Goal: Information Seeking & Learning: Check status

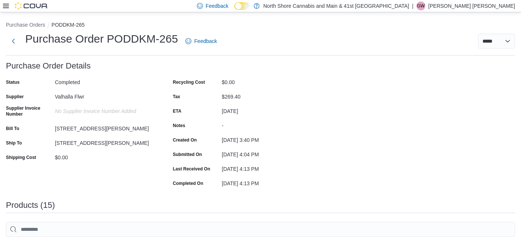
scroll to position [230, 0]
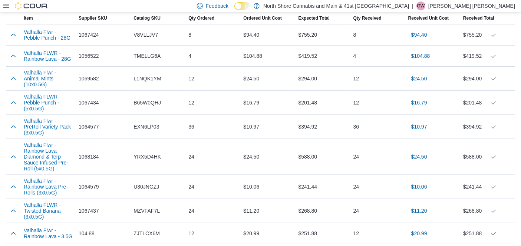
click at [3, 8] on icon at bounding box center [6, 6] width 6 height 4
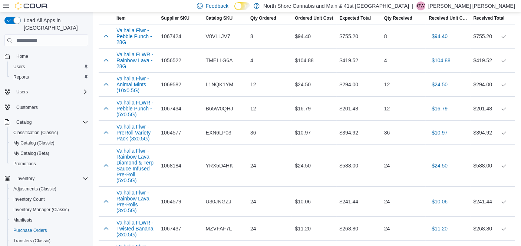
click at [36, 73] on div "Reports" at bounding box center [49, 77] width 78 height 9
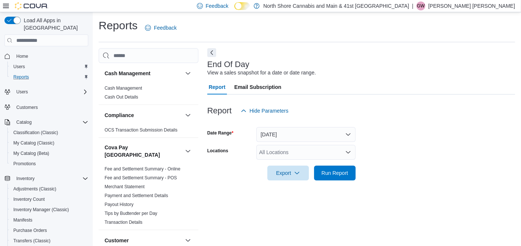
scroll to position [7, 0]
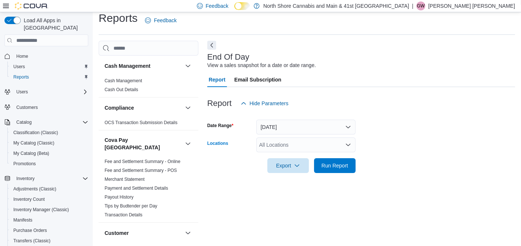
click at [278, 142] on div "All Locations" at bounding box center [305, 145] width 99 height 15
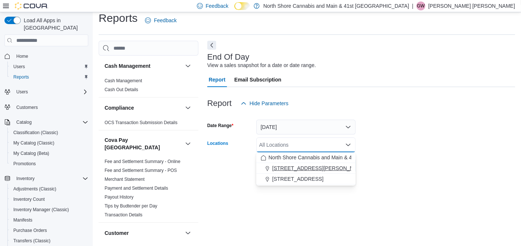
click at [297, 165] on span "[STREET_ADDRESS][PERSON_NAME]" at bounding box center [319, 168] width 94 height 7
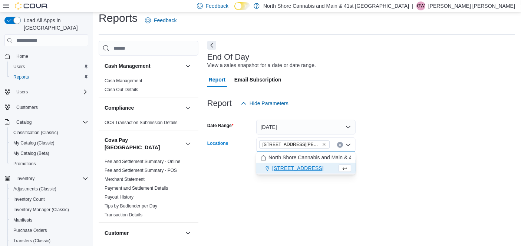
click at [429, 184] on div "End Of Day View a sales snapshot for a date or date range. Report Email Subscri…" at bounding box center [361, 141] width 308 height 200
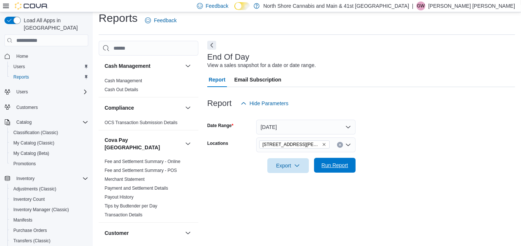
click at [331, 168] on span "Run Report" at bounding box center [335, 165] width 27 height 7
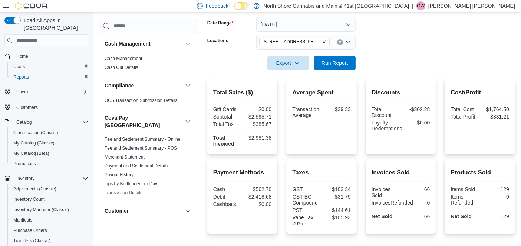
scroll to position [120, 0]
